Goal: Transaction & Acquisition: Subscribe to service/newsletter

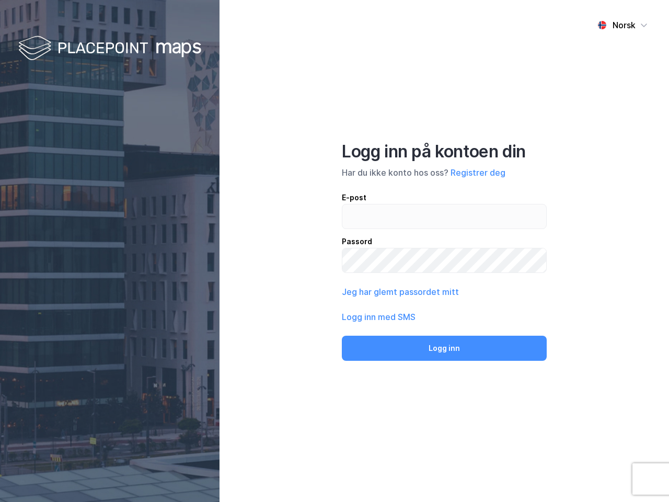
click at [335, 251] on div "Norsk Logg inn på kontoen din Har du ikke konto hos oss? Registrer deg E-post P…" at bounding box center [445, 251] width 450 height 502
click at [110, 49] on img at bounding box center [109, 48] width 183 height 31
click at [623, 25] on div "Norsk" at bounding box center [624, 25] width 23 height 13
click at [478, 173] on button "Registrer deg" at bounding box center [478, 172] width 55 height 13
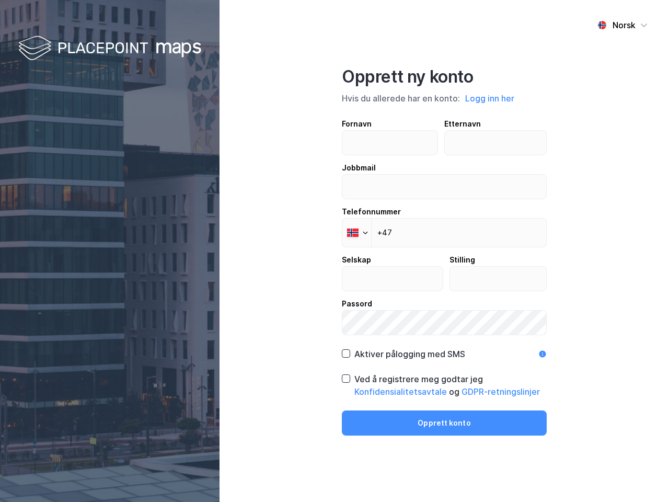
click at [400, 292] on div "Fornavn Etternavn Jobbmail Telefonnummer Phone +47 Selskap Stilling Passord" at bounding box center [444, 227] width 205 height 218
click at [444, 348] on div "Opprett ny konto Hvis du allerede har en konto: Logg inn her Fornavn Etternavn …" at bounding box center [444, 250] width 205 height 369
